Goal: Information Seeking & Learning: Understand process/instructions

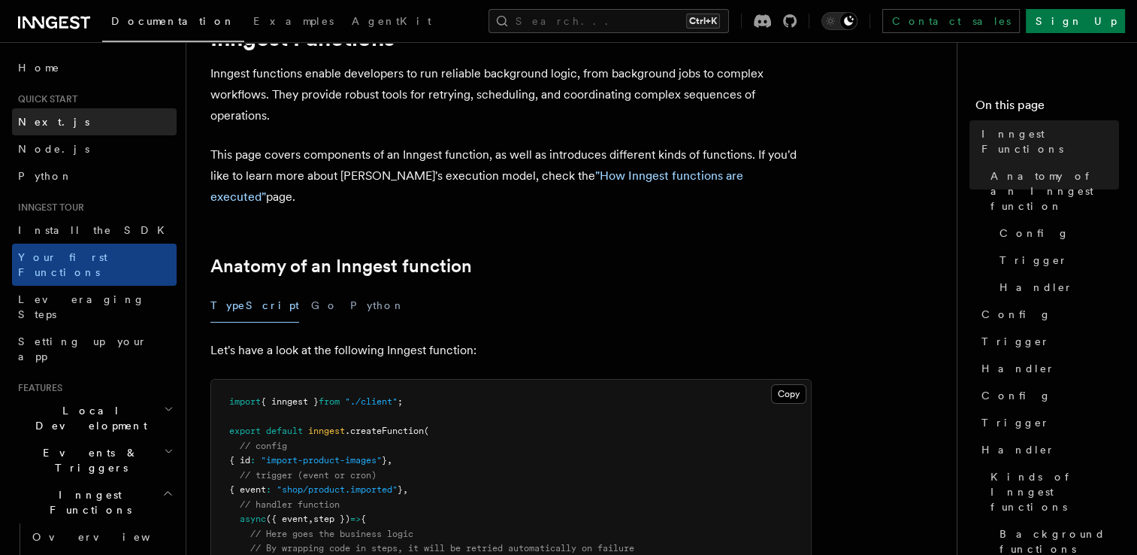
click at [62, 131] on link "Next.js" at bounding box center [94, 121] width 165 height 27
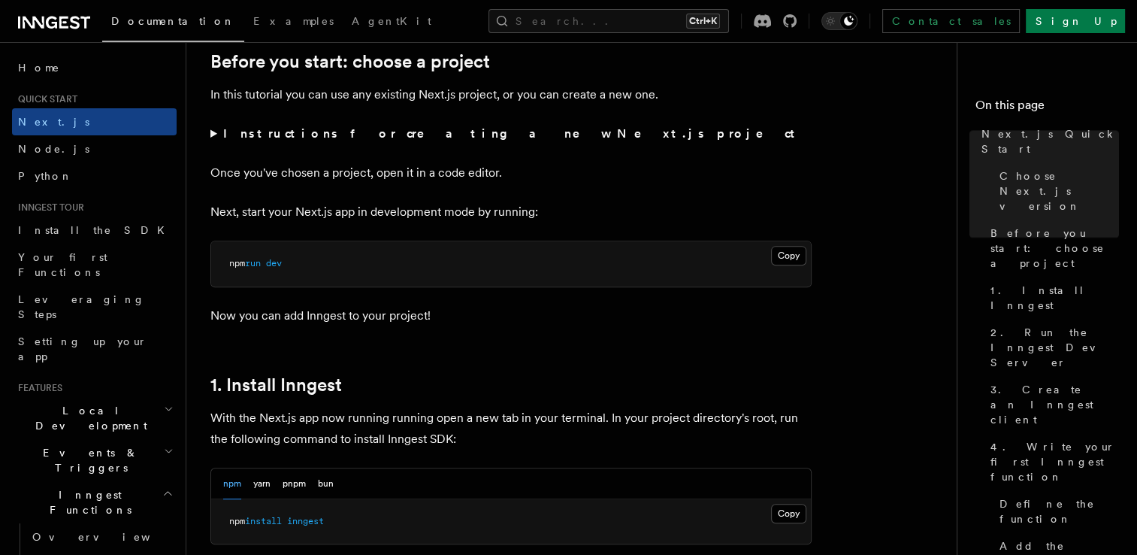
scroll to position [526, 0]
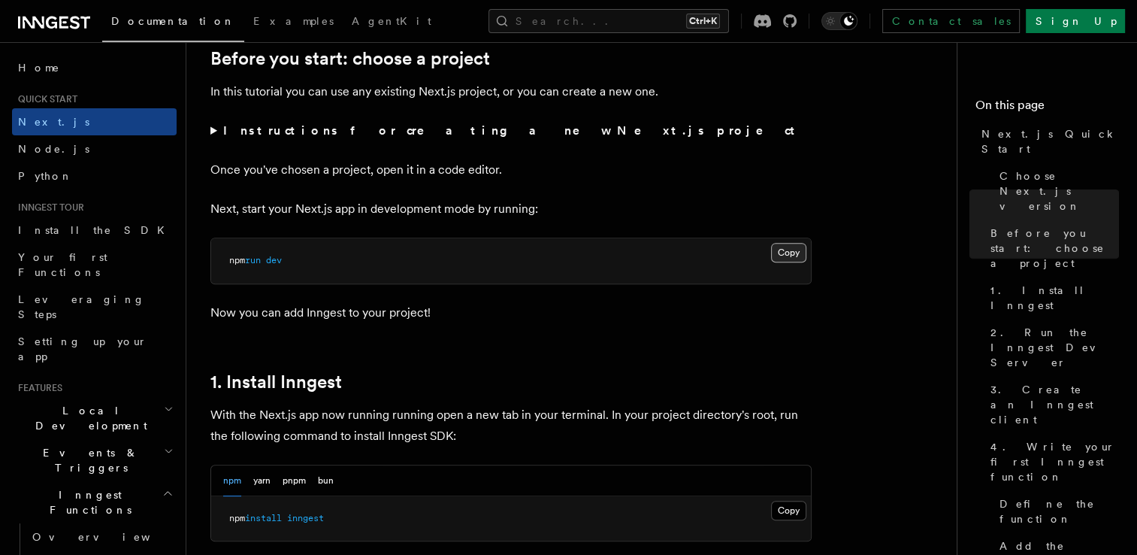
click at [788, 246] on button "Copy Copied" at bounding box center [788, 253] width 35 height 20
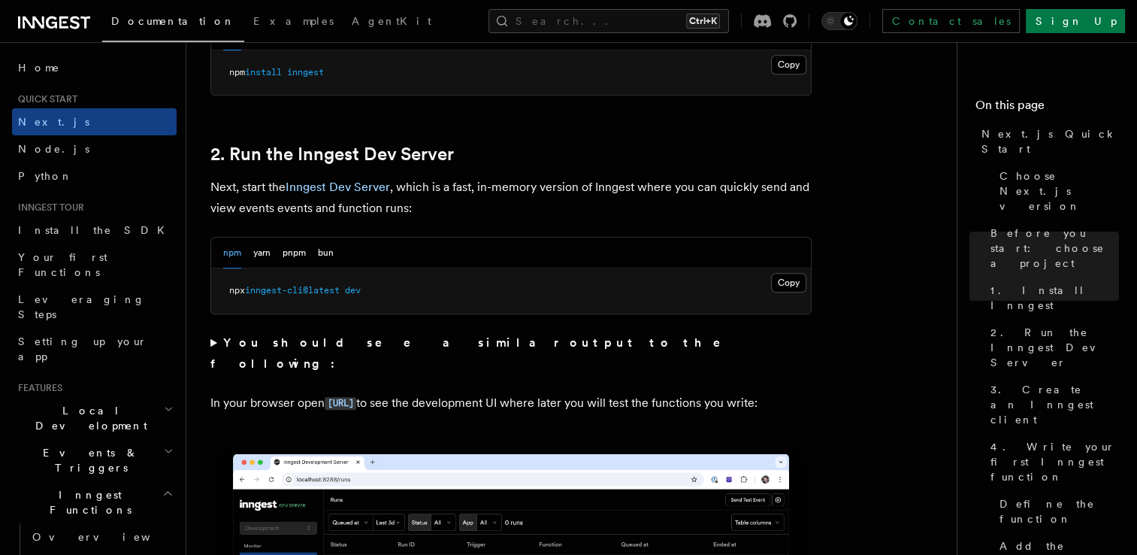
scroll to position [977, 0]
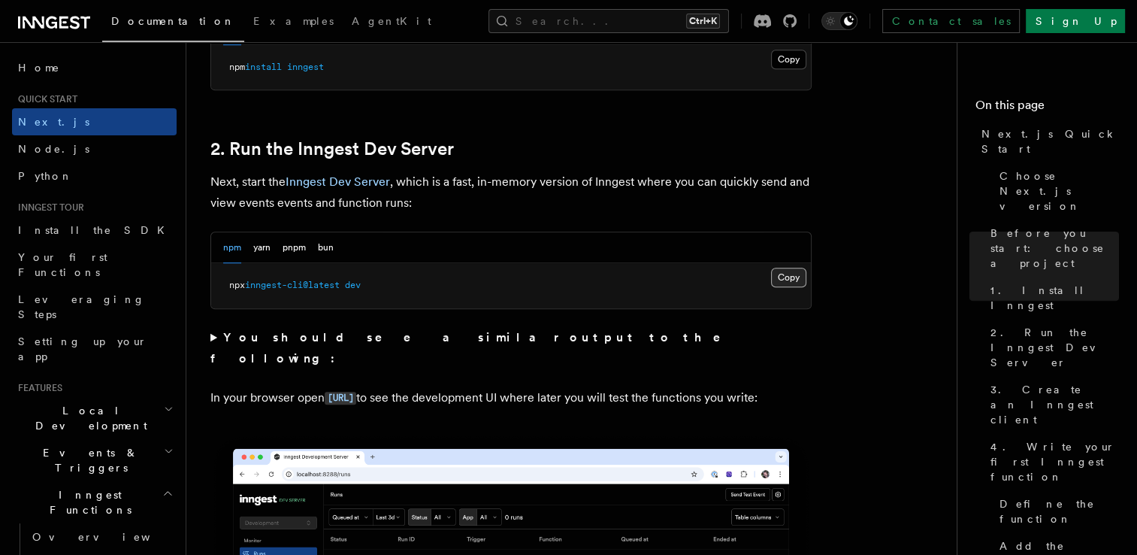
click at [793, 281] on button "Copy Copied" at bounding box center [788, 278] width 35 height 20
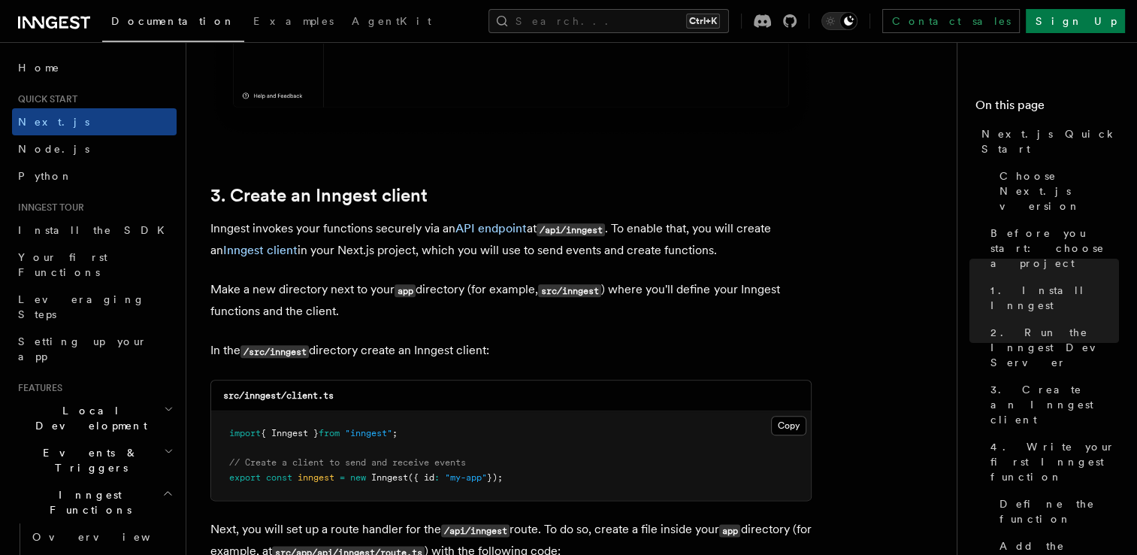
scroll to position [1654, 0]
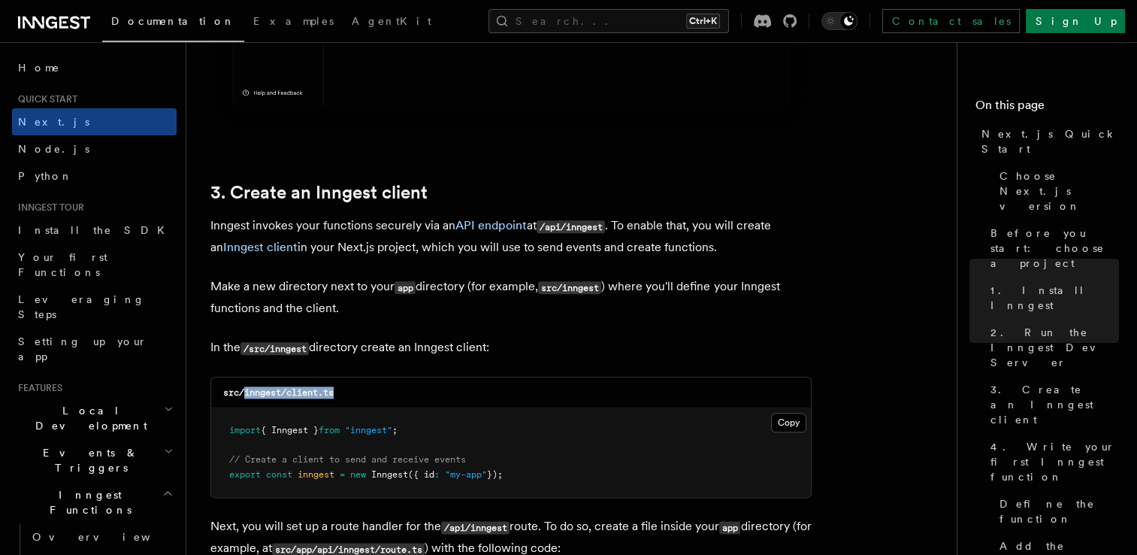
drag, startPoint x: 348, startPoint y: 392, endPoint x: 247, endPoint y: 366, distance: 104.8
click at [482, 341] on p "In the /src/inngest directory create an Inngest client:" at bounding box center [510, 348] width 601 height 22
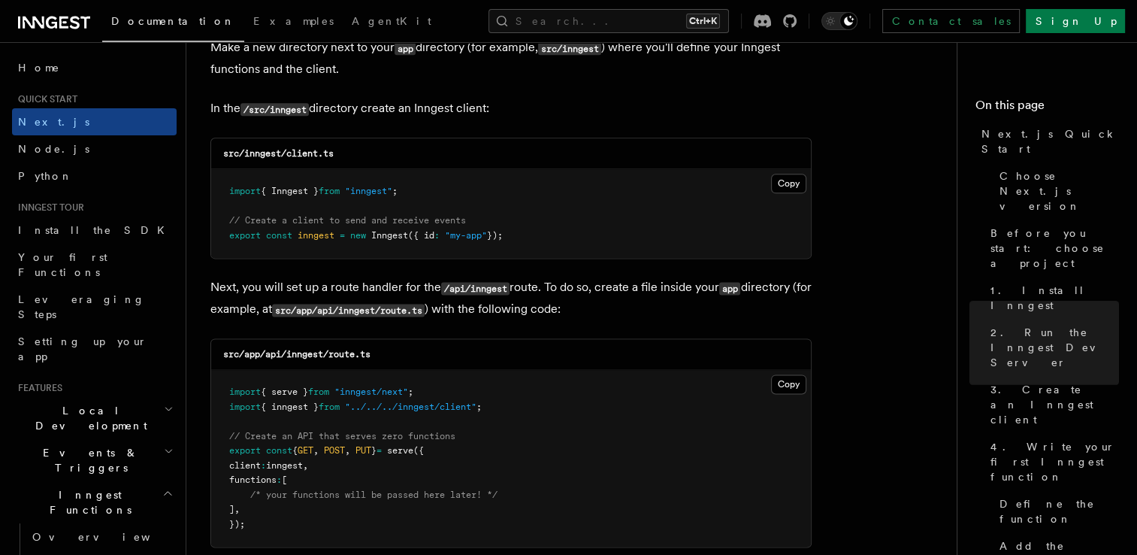
scroll to position [1879, 0]
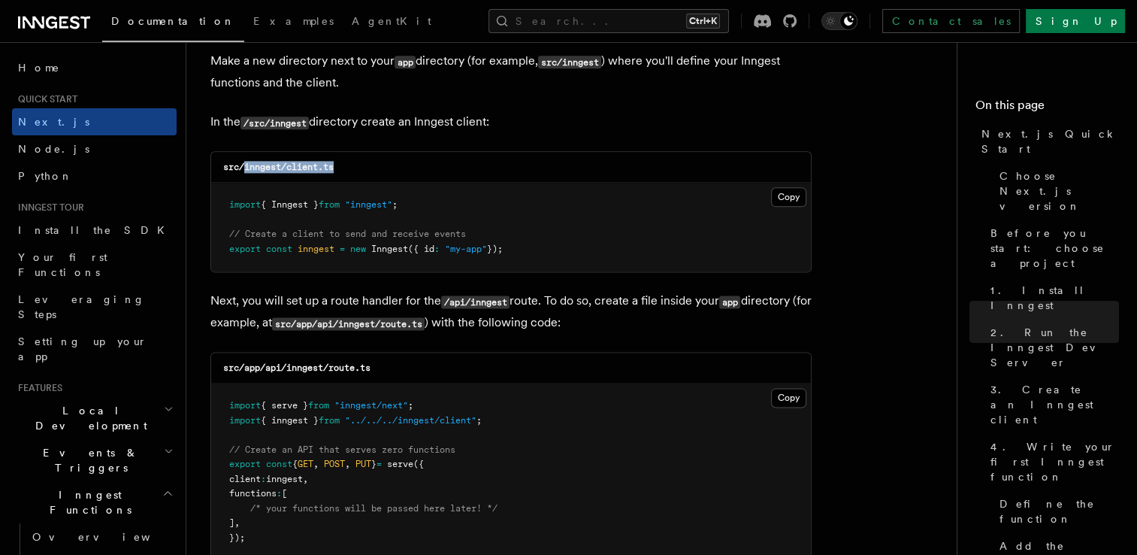
drag, startPoint x: 244, startPoint y: 161, endPoint x: 356, endPoint y: 157, distance: 112.1
click at [356, 157] on div "src/inngest/client.ts" at bounding box center [511, 167] width 600 height 31
copy code "inngest/client.ts"
click at [785, 197] on button "Copy Copied" at bounding box center [788, 197] width 35 height 20
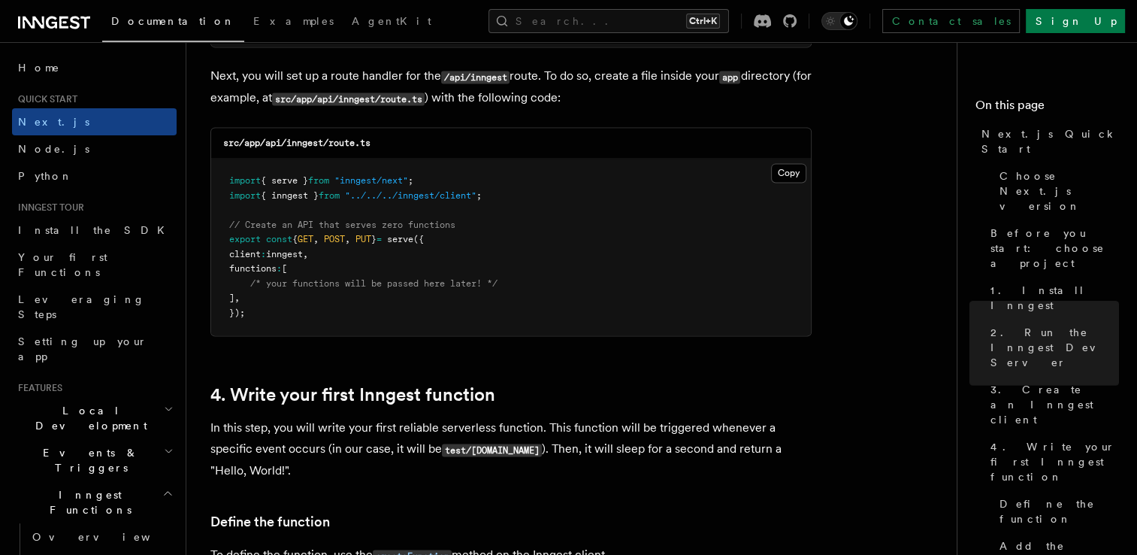
scroll to position [2105, 0]
click at [570, 261] on pre "import { serve } from "inngest/next" ; import { inngest } from "../../../innges…" at bounding box center [511, 246] width 600 height 177
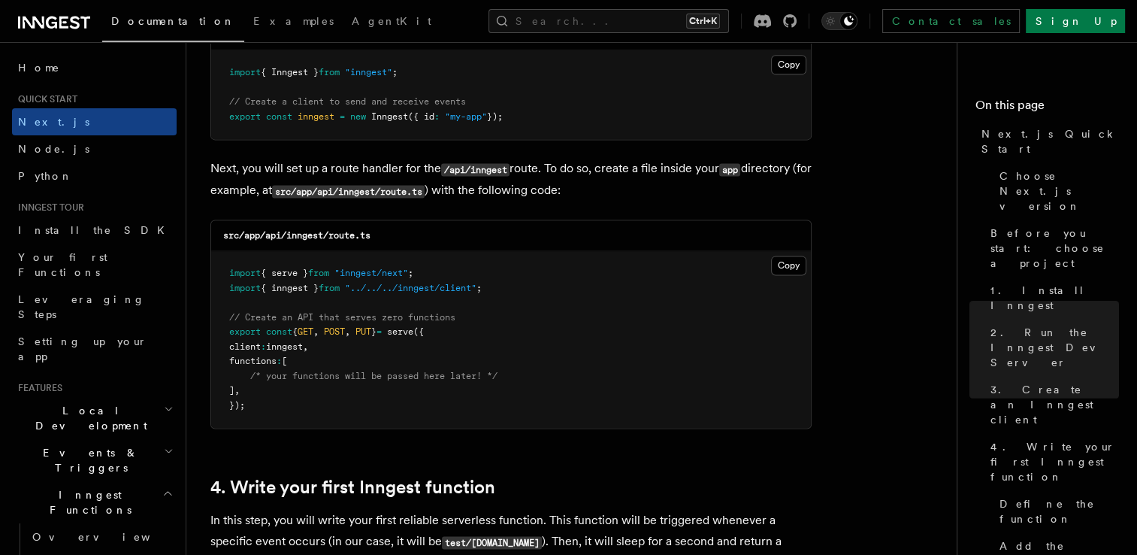
scroll to position [1954, 0]
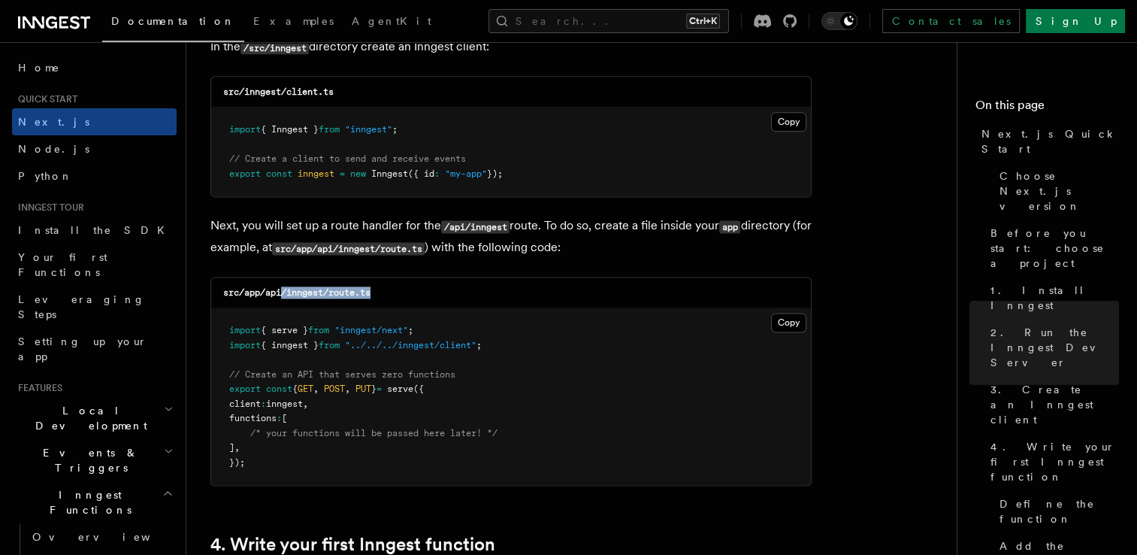
drag, startPoint x: 398, startPoint y: 292, endPoint x: 283, endPoint y: 295, distance: 115.0
click at [283, 295] on div "src/app/api/inngest/route.ts" at bounding box center [511, 292] width 600 height 31
click at [398, 288] on div "src/app/api/inngest/route.ts" at bounding box center [511, 292] width 600 height 31
drag, startPoint x: 398, startPoint y: 288, endPoint x: 286, endPoint y: 292, distance: 112.1
click at [286, 292] on div "src/app/api/inngest/route.ts" at bounding box center [511, 292] width 600 height 31
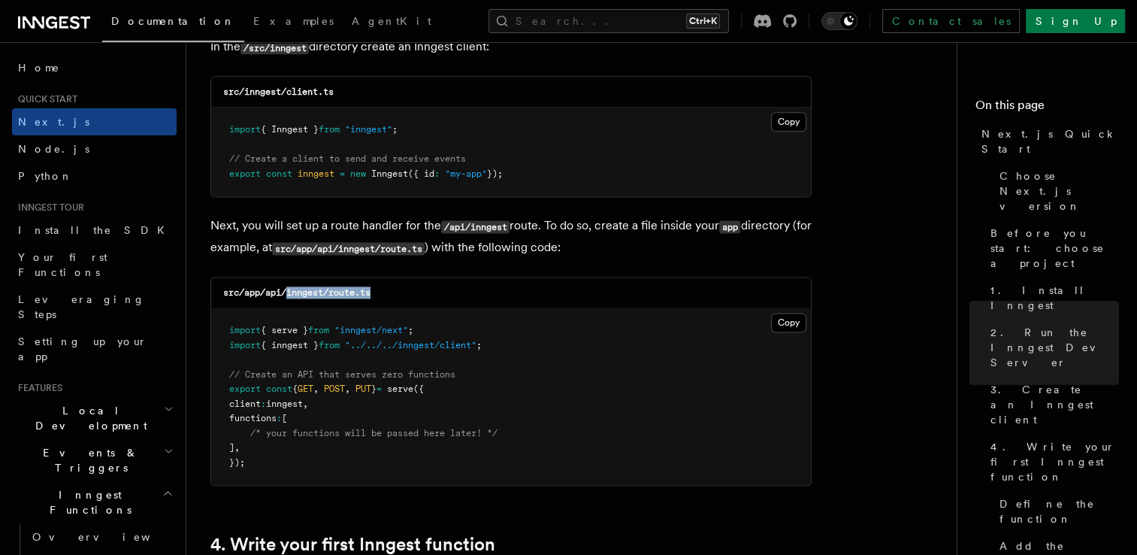
copy code "inngest/route.ts"
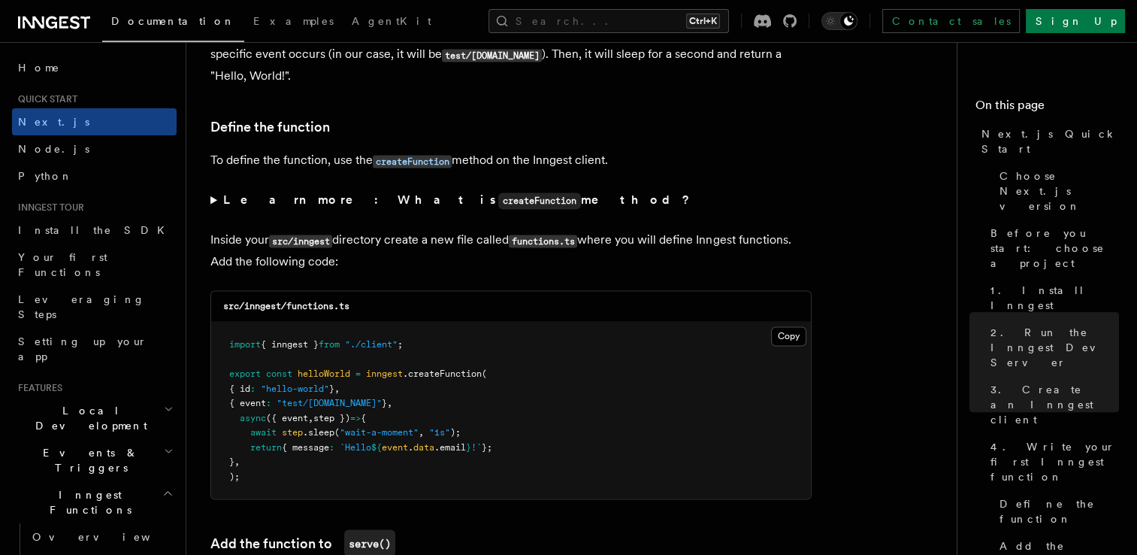
scroll to position [2556, 0]
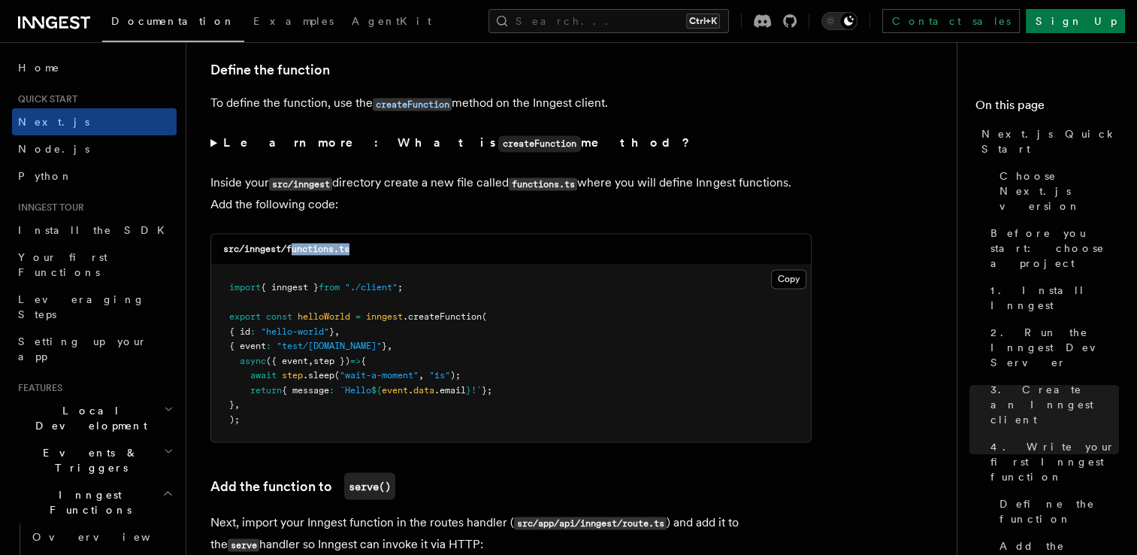
drag, startPoint x: 367, startPoint y: 253, endPoint x: 294, endPoint y: 254, distance: 72.9
click at [294, 254] on div "src/inngest/functions.ts" at bounding box center [511, 249] width 600 height 31
drag, startPoint x: 294, startPoint y: 254, endPoint x: 363, endPoint y: 260, distance: 69.4
click at [363, 260] on div "src/inngest/functions.ts" at bounding box center [511, 249] width 600 height 31
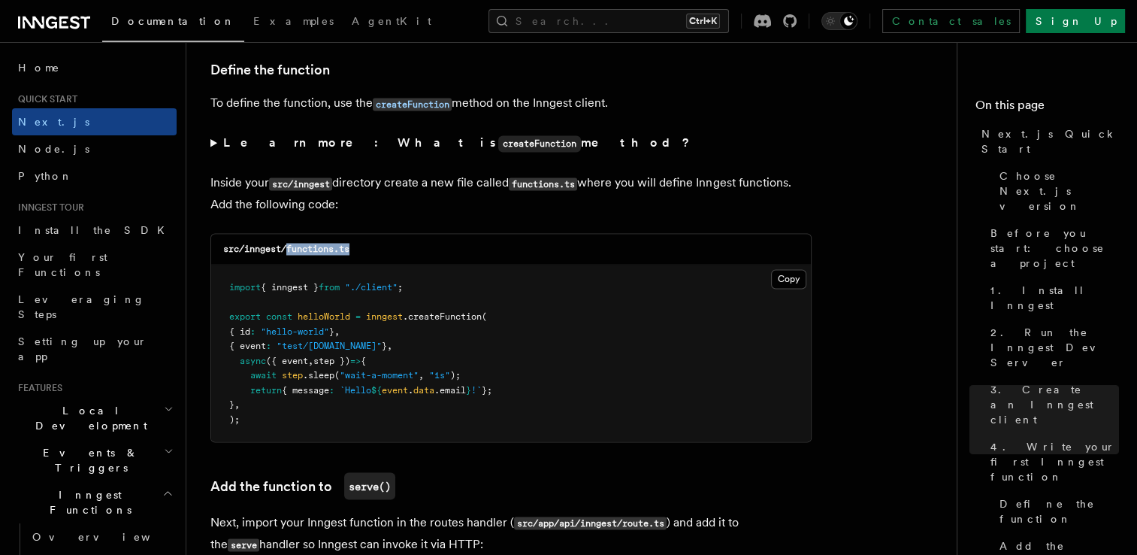
drag, startPoint x: 373, startPoint y: 252, endPoint x: 289, endPoint y: 256, distance: 84.3
click at [289, 256] on div "src/inngest/functions.ts" at bounding box center [511, 249] width 600 height 31
copy code "functions.ts"
click at [474, 408] on pre "import { inngest } from "./client" ; export const helloWorld = inngest .createF…" at bounding box center [511, 353] width 600 height 177
click at [788, 281] on button "Copy Copied" at bounding box center [788, 279] width 35 height 20
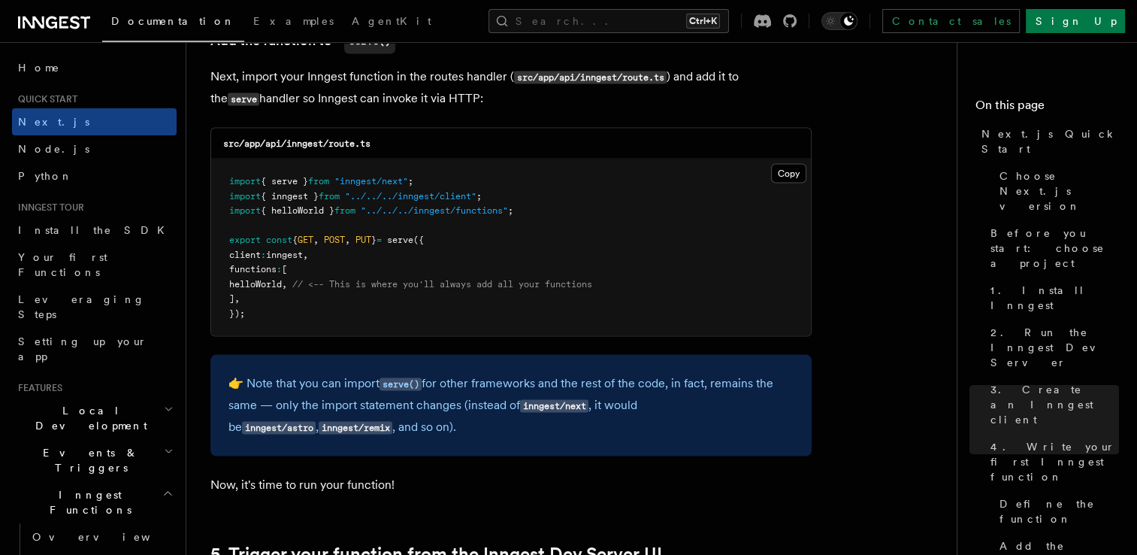
scroll to position [3007, 0]
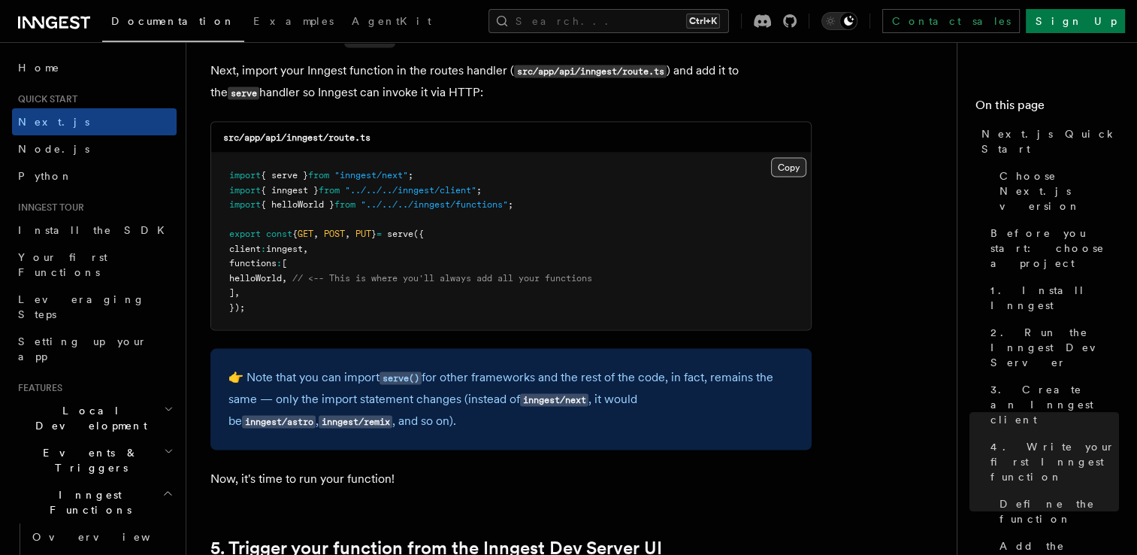
click at [790, 167] on button "Copy Copied" at bounding box center [788, 168] width 35 height 20
click at [459, 135] on div "src/app/api/inngest/route.ts" at bounding box center [511, 138] width 600 height 31
drag, startPoint x: 450, startPoint y: 131, endPoint x: 290, endPoint y: 142, distance: 159.8
click at [290, 142] on div "src/app/api/inngest/route.ts" at bounding box center [511, 138] width 600 height 31
click at [316, 328] on pre "import { serve } from "inngest/next" ; import { inngest } from "../../../innges…" at bounding box center [511, 241] width 600 height 177
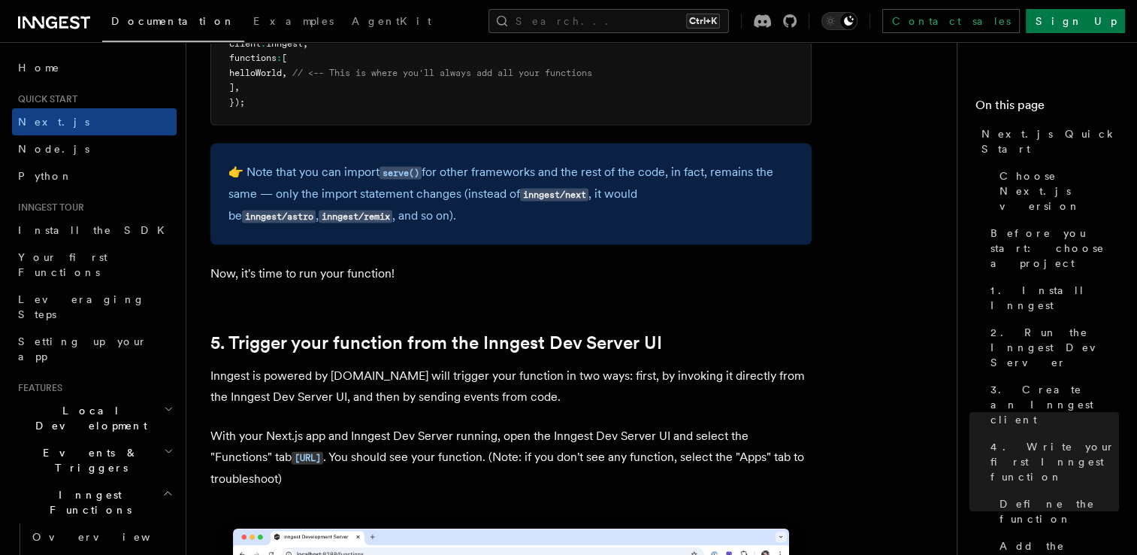
scroll to position [3232, 0]
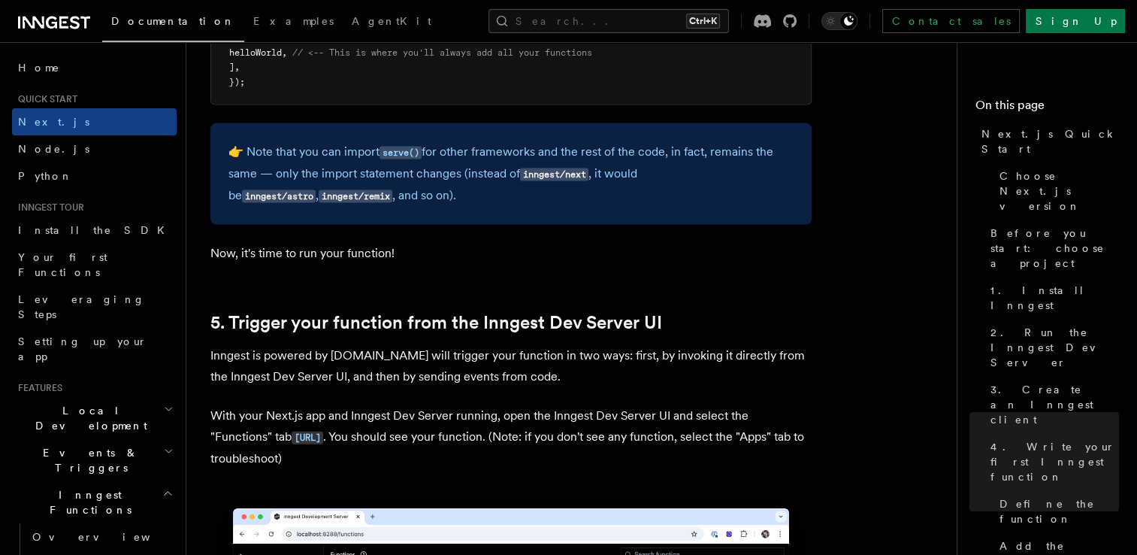
click at [447, 465] on p "With your Next.js app and Inngest Dev Server running, open the Inngest Dev Serv…" at bounding box center [510, 437] width 601 height 64
